Goal: Transaction & Acquisition: Purchase product/service

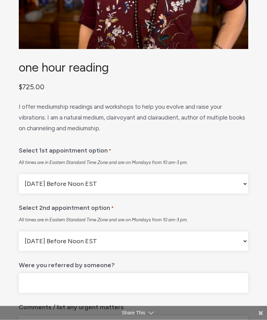
scroll to position [250, 0]
click at [242, 193] on select "Monday Before Noon EST Monday After Noon EST First Available" at bounding box center [133, 183] width 229 height 19
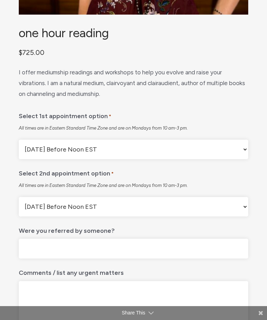
scroll to position [284, 0]
click at [243, 215] on select "Monday Before Noon EST Monday After Noon EST First Available" at bounding box center [133, 206] width 229 height 19
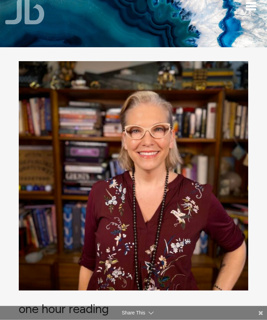
scroll to position [0, 0]
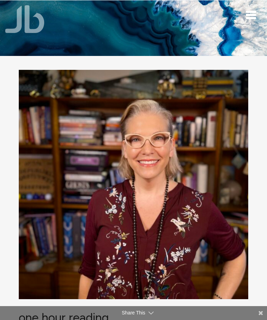
click at [250, 12] on span "Toggle navigation" at bounding box center [250, 12] width 10 height 2
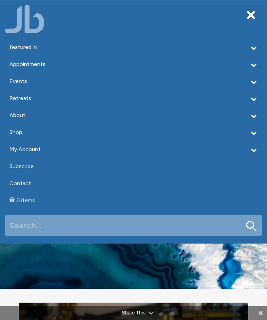
click at [23, 82] on link "Events" at bounding box center [133, 81] width 256 height 17
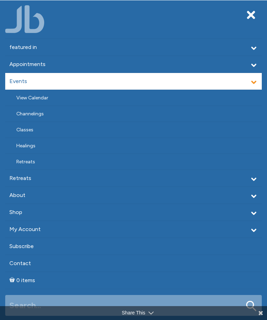
click at [21, 65] on link "Appointments" at bounding box center [133, 64] width 256 height 17
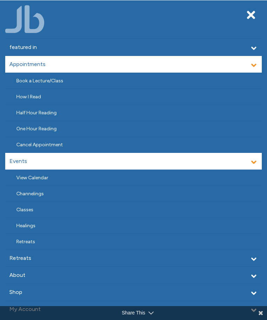
click at [27, 111] on link "Half Hour Reading" at bounding box center [133, 113] width 256 height 16
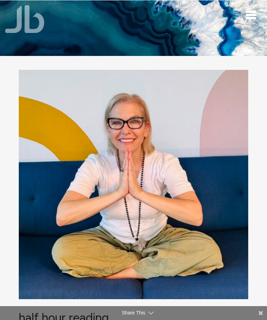
click at [249, 17] on span "Toggle navigation" at bounding box center [250, 18] width 10 height 2
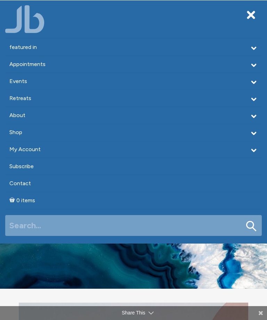
click at [19, 115] on link "About" at bounding box center [133, 115] width 256 height 17
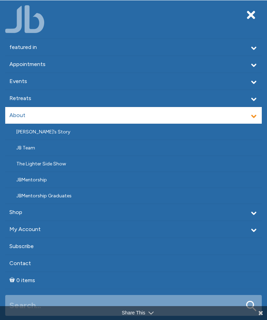
click at [22, 81] on link "Events" at bounding box center [133, 81] width 256 height 17
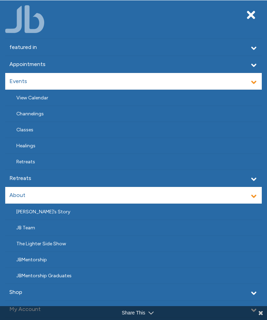
click at [25, 96] on link "View Calendar" at bounding box center [133, 98] width 256 height 16
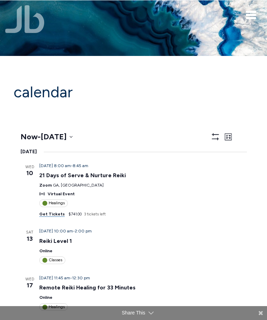
click at [251, 9] on div "featured in featured in Memes Appointments Book a Lecture/Class How I Read Half…" at bounding box center [133, 5] width 267 height 11
click at [248, 16] on span "Toggle navigation" at bounding box center [250, 15] width 10 height 2
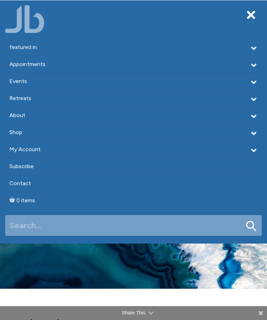
click at [16, 129] on link "Shop" at bounding box center [133, 132] width 256 height 17
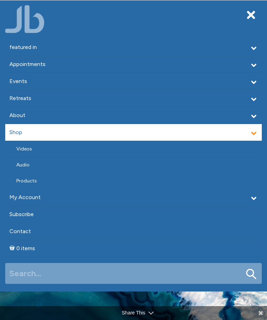
click at [24, 149] on link "Videos" at bounding box center [133, 149] width 256 height 16
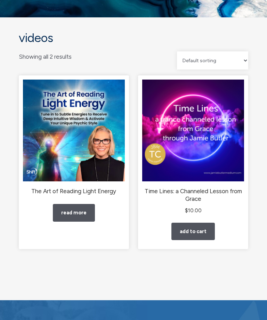
scroll to position [38, 0]
click at [74, 215] on link "Read more" at bounding box center [74, 213] width 42 height 18
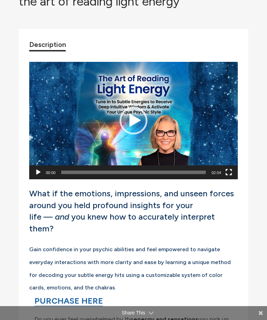
scroll to position [318, 0]
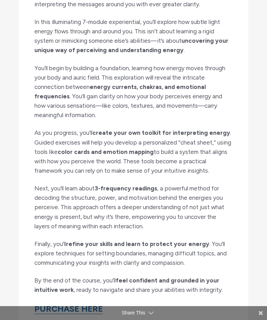
click at [65, 303] on link "PURCHASE HERE" at bounding box center [68, 308] width 68 height 10
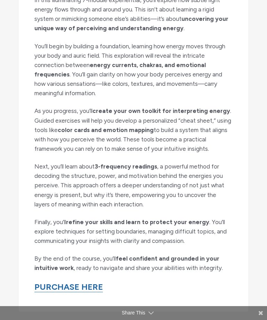
scroll to position [864, 0]
